Goal: Navigation & Orientation: Find specific page/section

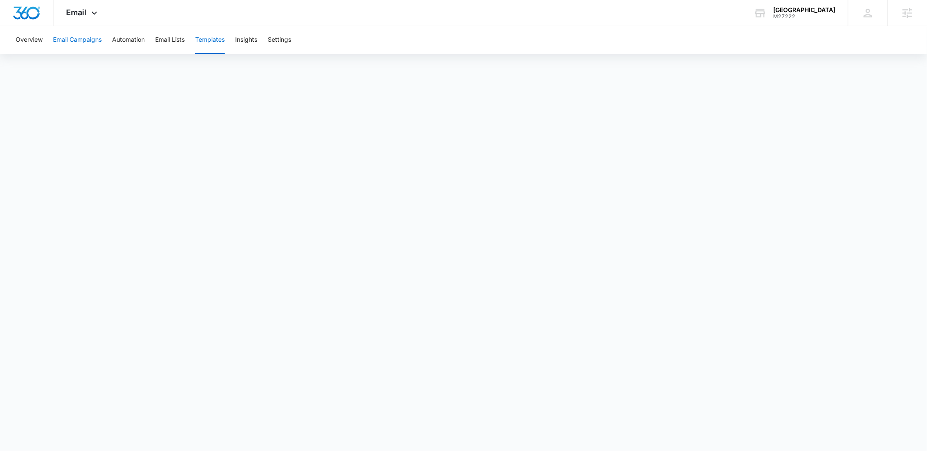
click at [76, 39] on button "Email Campaigns" at bounding box center [77, 40] width 49 height 28
click at [87, 38] on button "Email Campaigns" at bounding box center [77, 40] width 49 height 28
click at [127, 37] on button "Automation" at bounding box center [128, 40] width 33 height 28
click at [81, 39] on button "Email Campaigns" at bounding box center [77, 40] width 49 height 28
click at [216, 37] on button "Templates" at bounding box center [210, 40] width 30 height 28
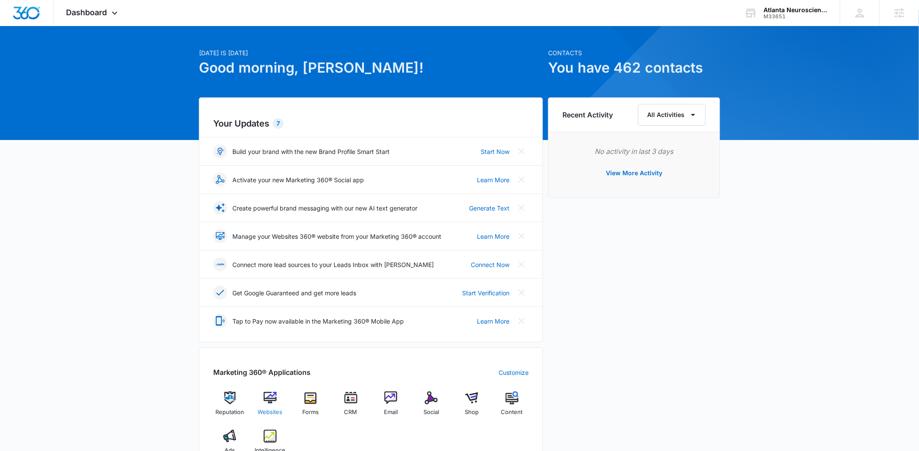
scroll to position [17, 0]
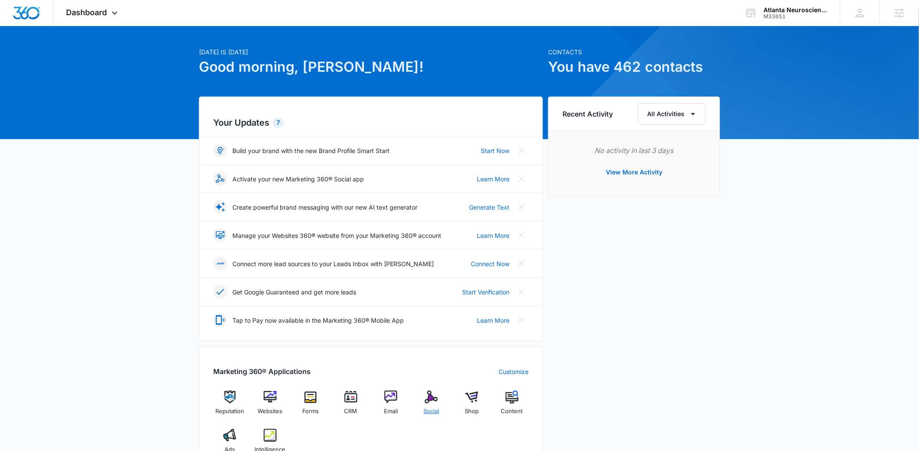
click at [447, 398] on div "Social" at bounding box center [431, 405] width 33 height 31
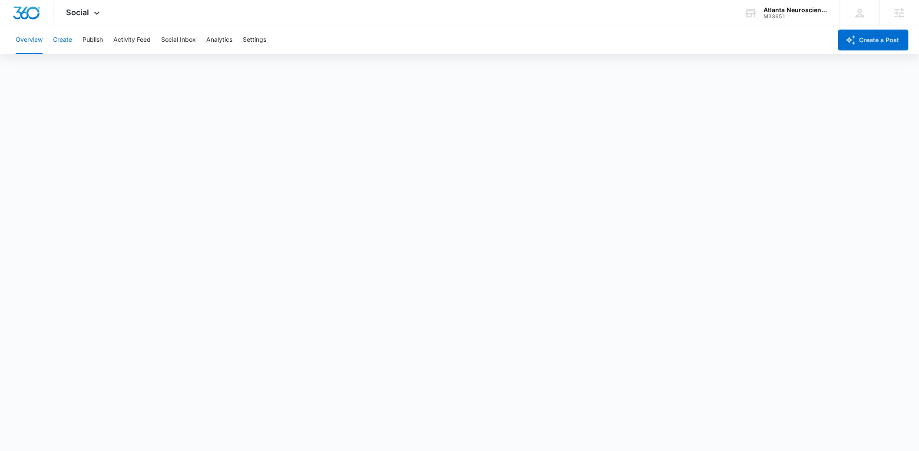
click at [70, 39] on button "Create" at bounding box center [62, 40] width 19 height 28
click at [101, 43] on button "Publish" at bounding box center [93, 40] width 20 height 28
click at [64, 39] on button "Create" at bounding box center [62, 40] width 19 height 28
click at [95, 39] on button "Publish" at bounding box center [93, 40] width 20 height 28
